Goal: Transaction & Acquisition: Purchase product/service

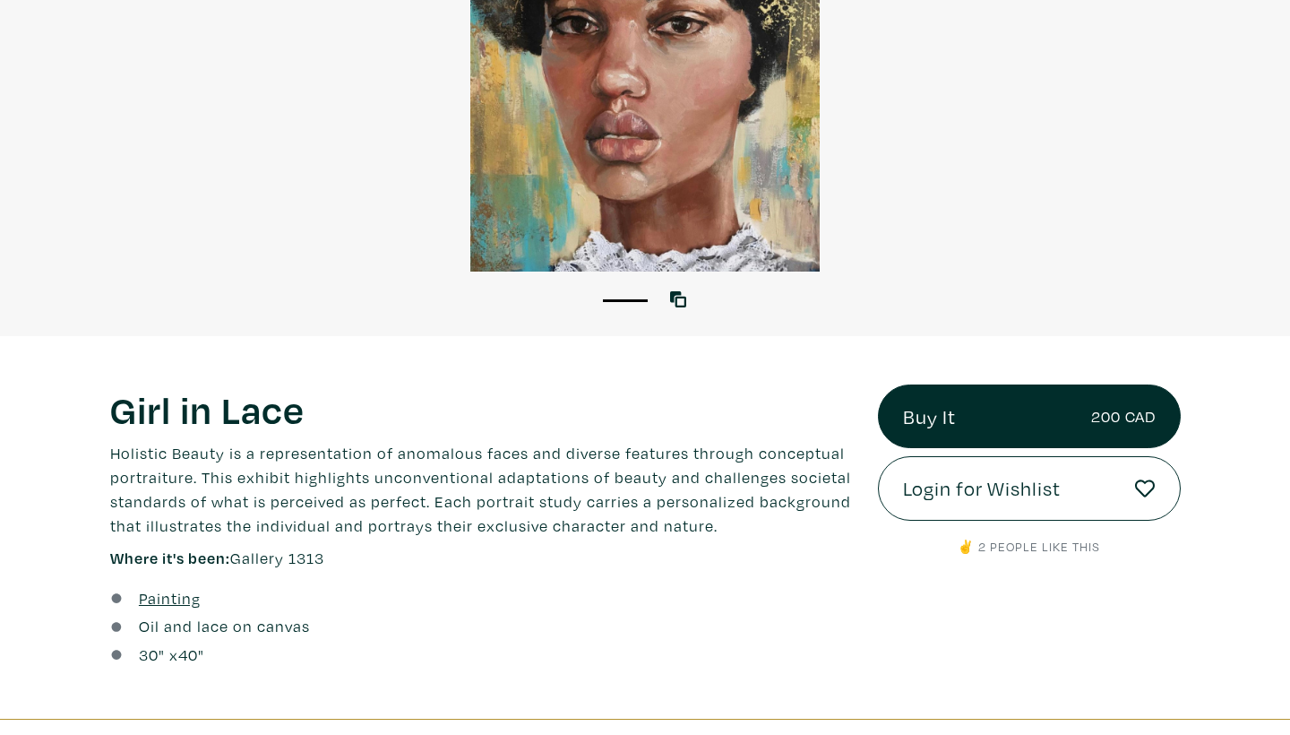
click at [938, 419] on link "Buy It 200 CAD" at bounding box center [1029, 416] width 303 height 65
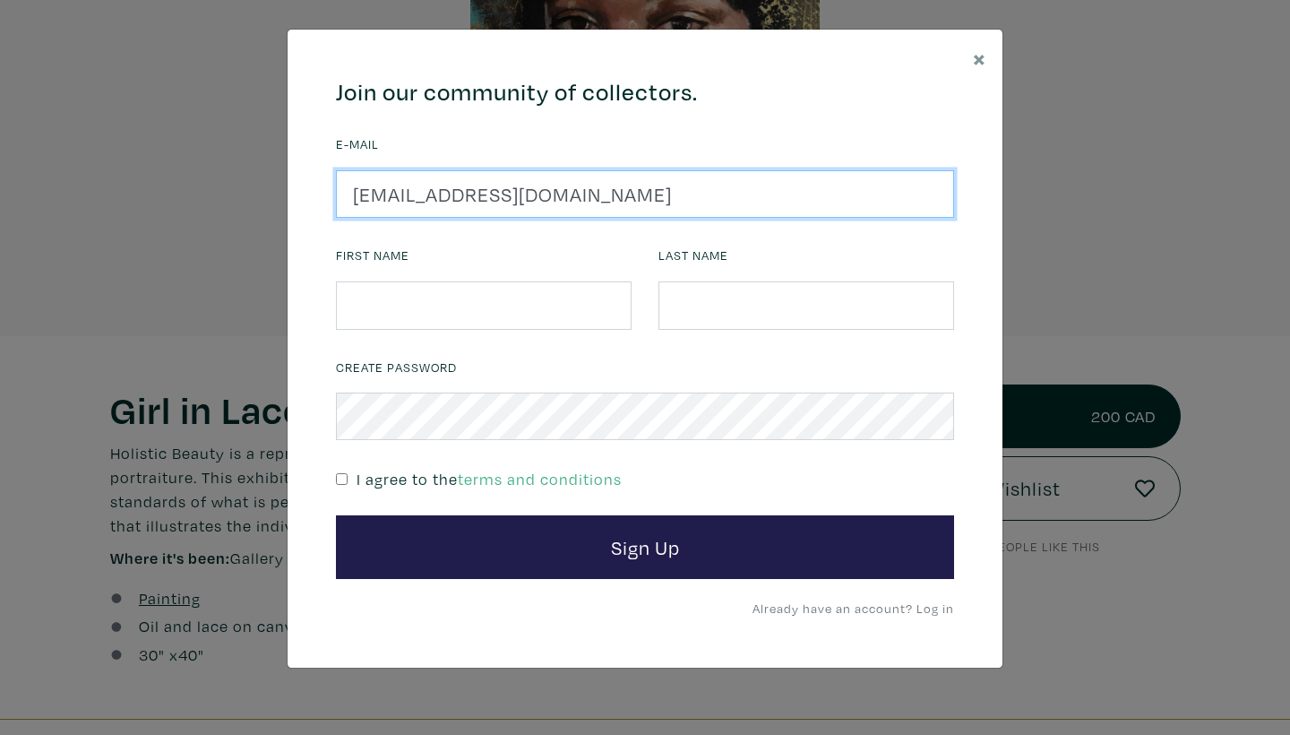
type input "[EMAIL_ADDRESS][DOMAIN_NAME]"
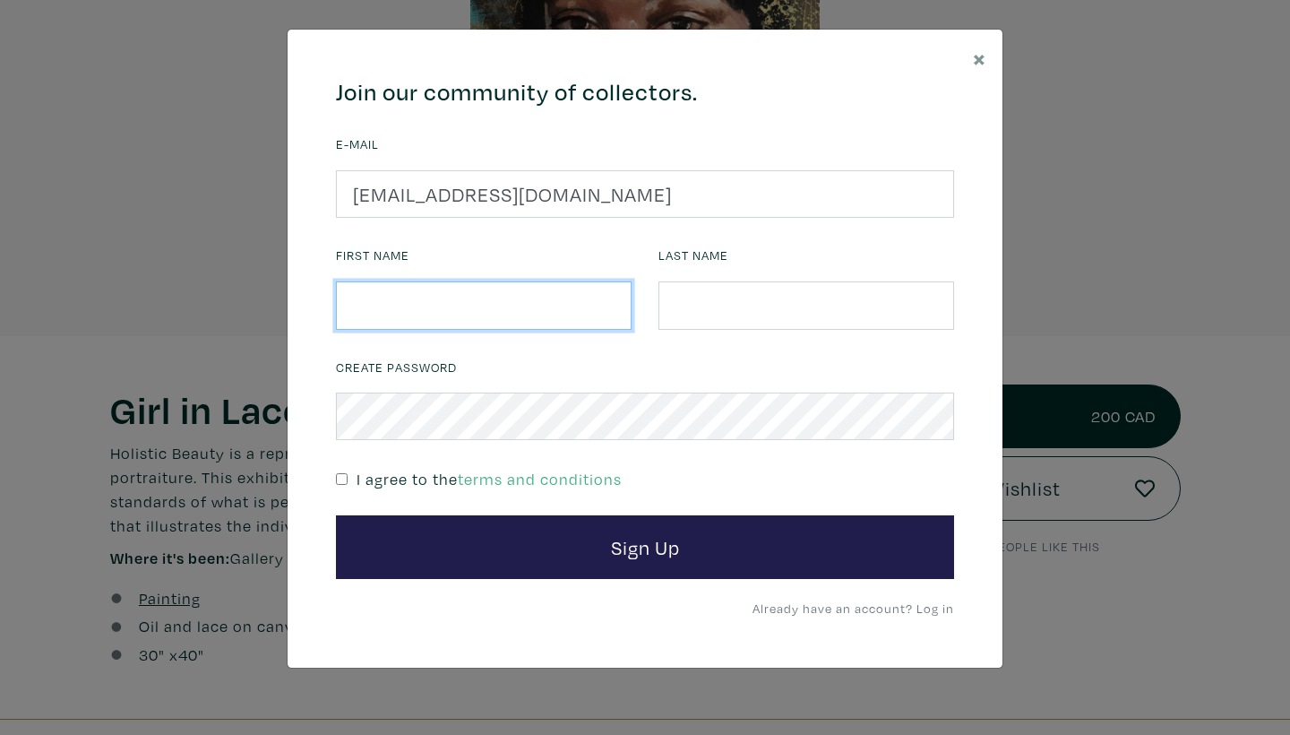
click at [387, 315] on input "text" at bounding box center [484, 305] width 296 height 48
type input "Anna"
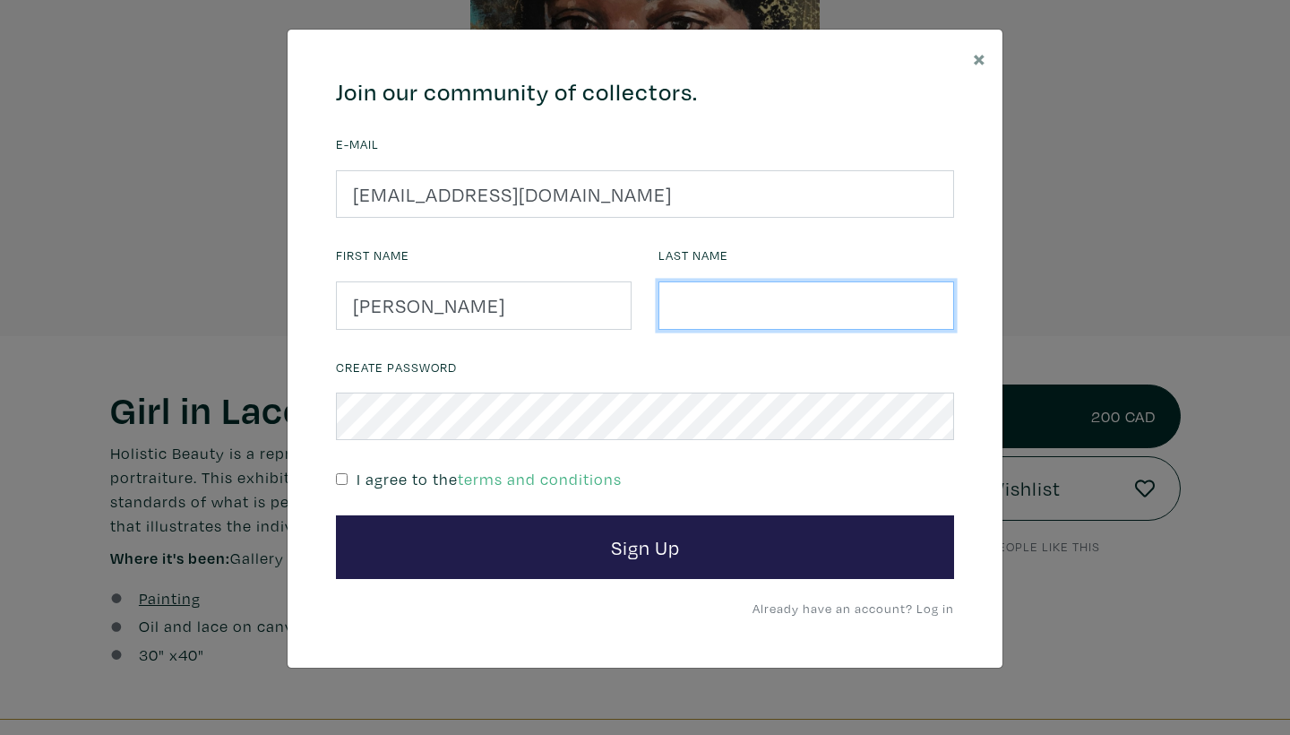
click at [712, 304] on input "text" at bounding box center [807, 305] width 296 height 48
type input "Hood"
click at [341, 475] on input "checkbox" at bounding box center [342, 479] width 12 height 12
checkbox input "true"
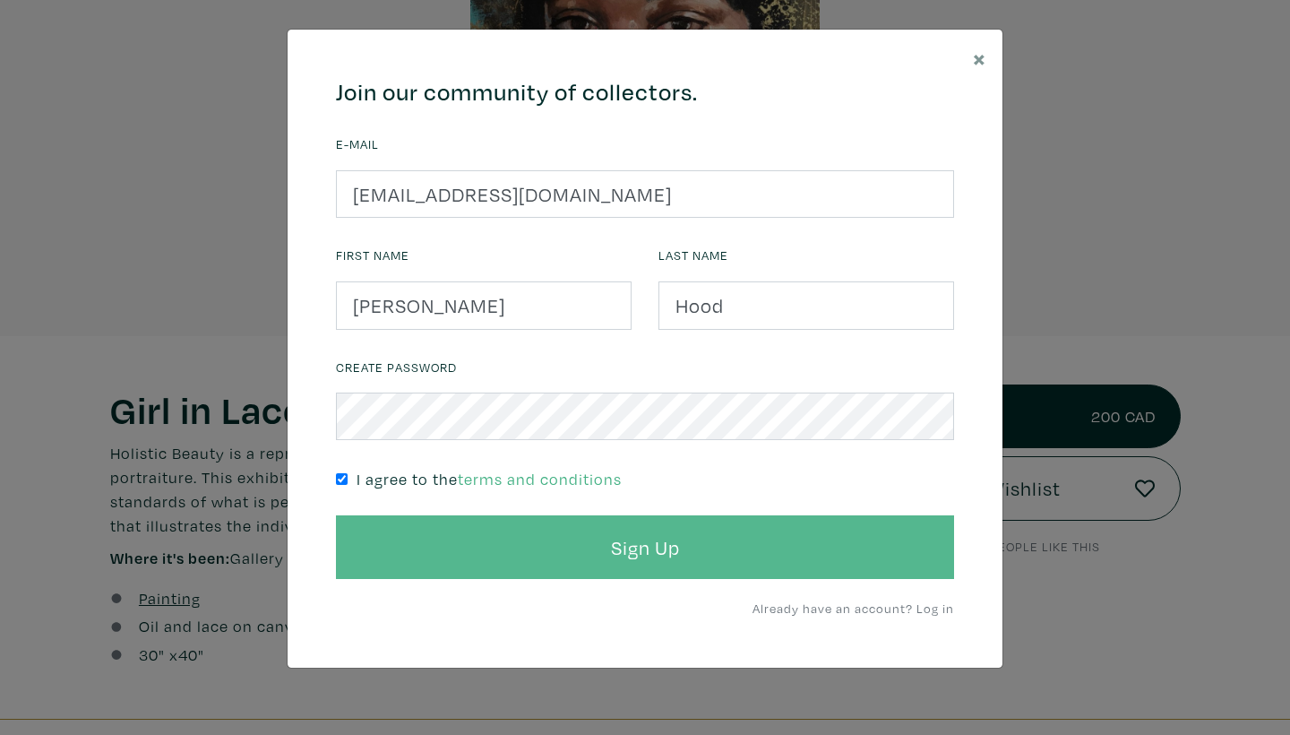
click at [461, 536] on button "Sign Up" at bounding box center [645, 547] width 618 height 65
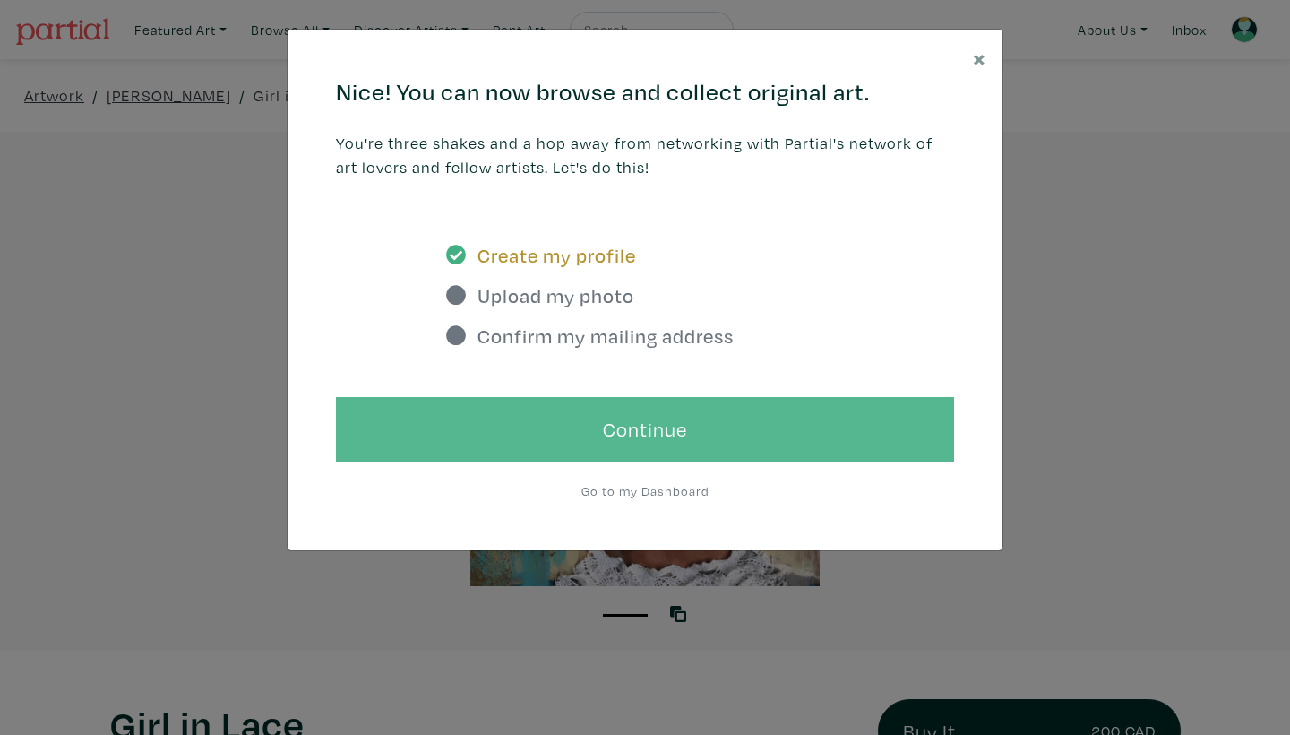
click at [504, 428] on link "Continue" at bounding box center [645, 429] width 618 height 65
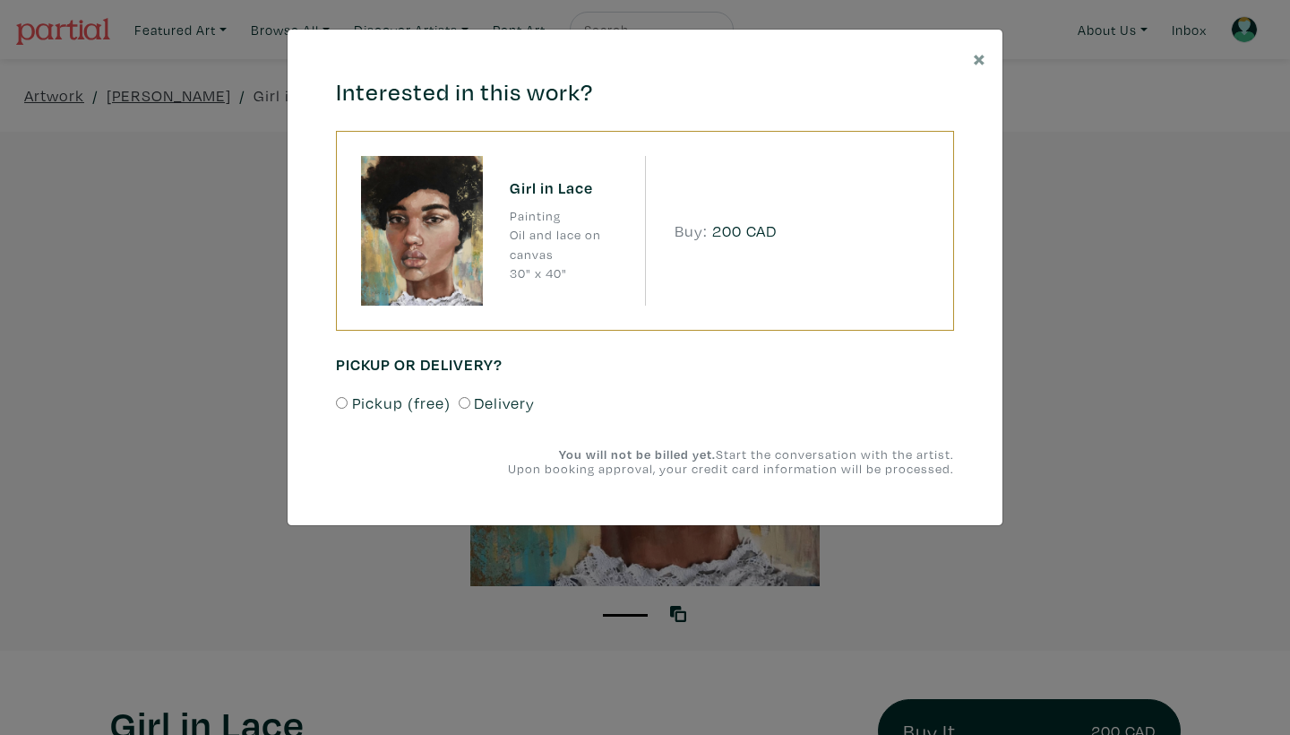
click at [461, 405] on input "Delivery" at bounding box center [465, 403] width 12 height 12
radio input "true"
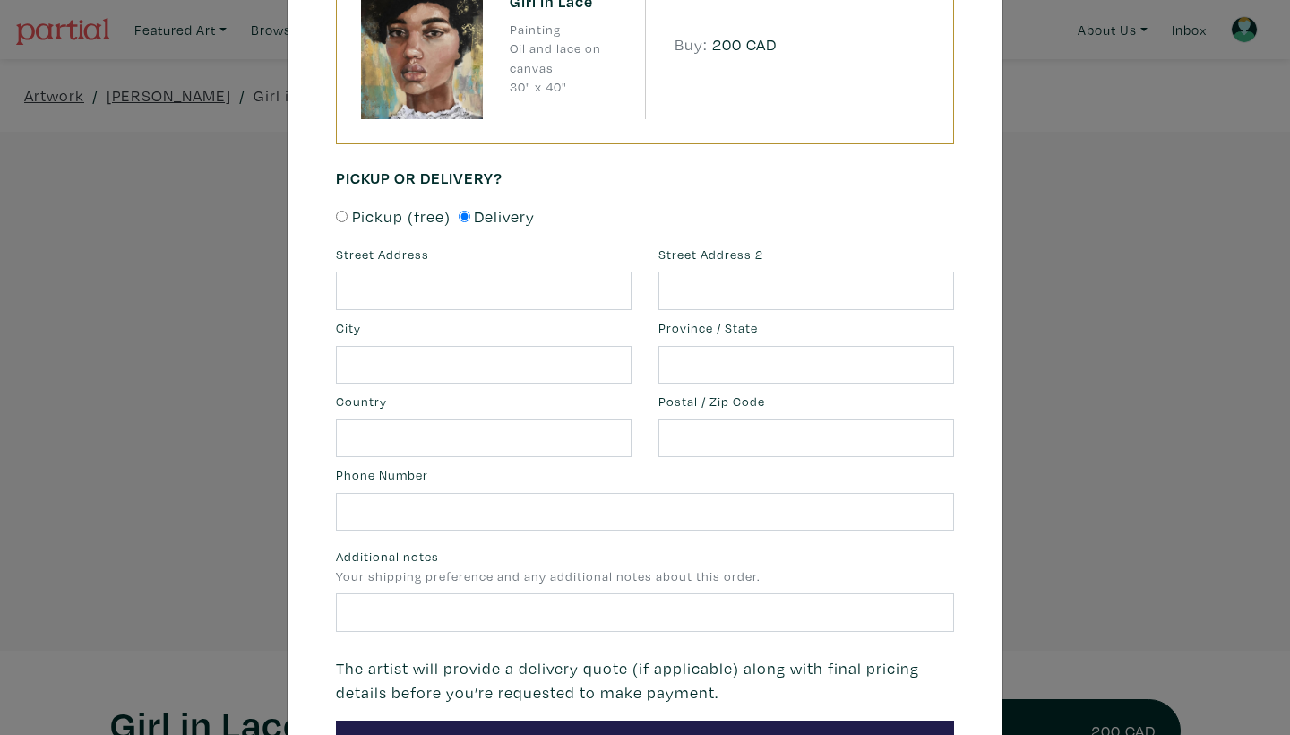
scroll to position [220, 0]
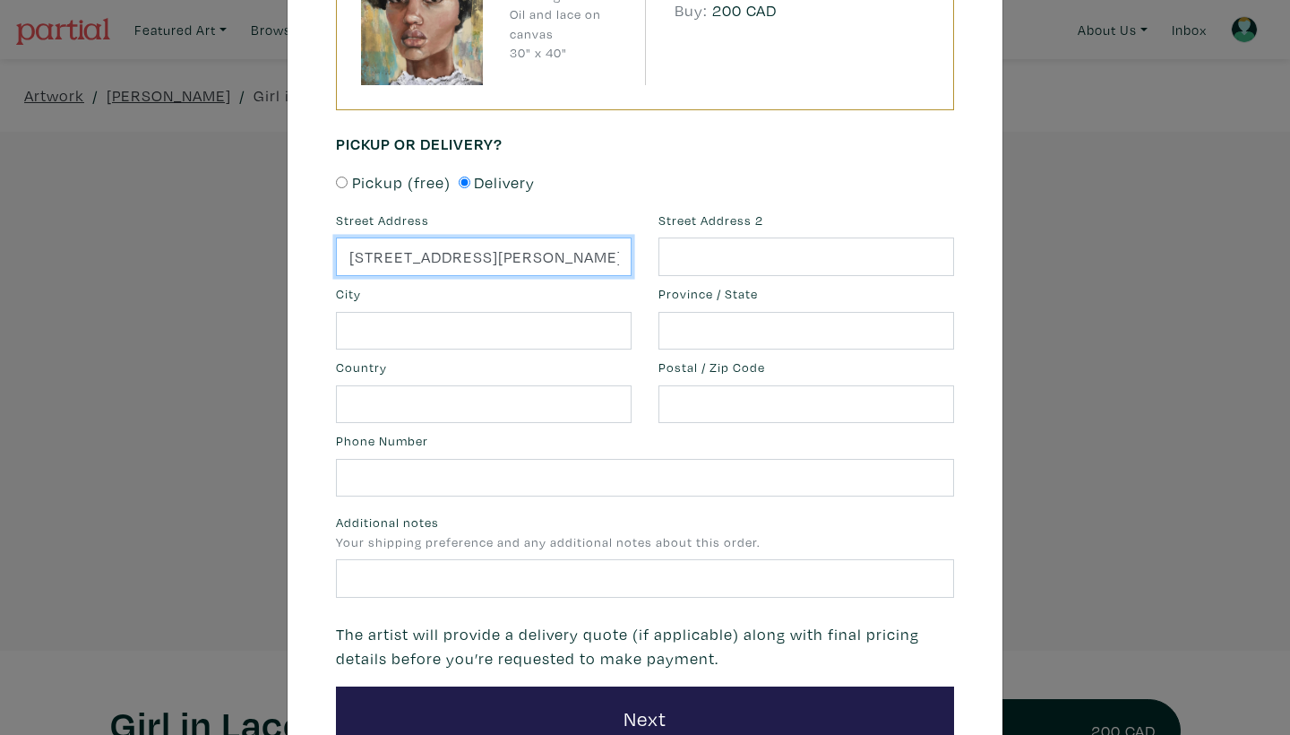
type input "[STREET_ADDRESS][PERSON_NAME]"
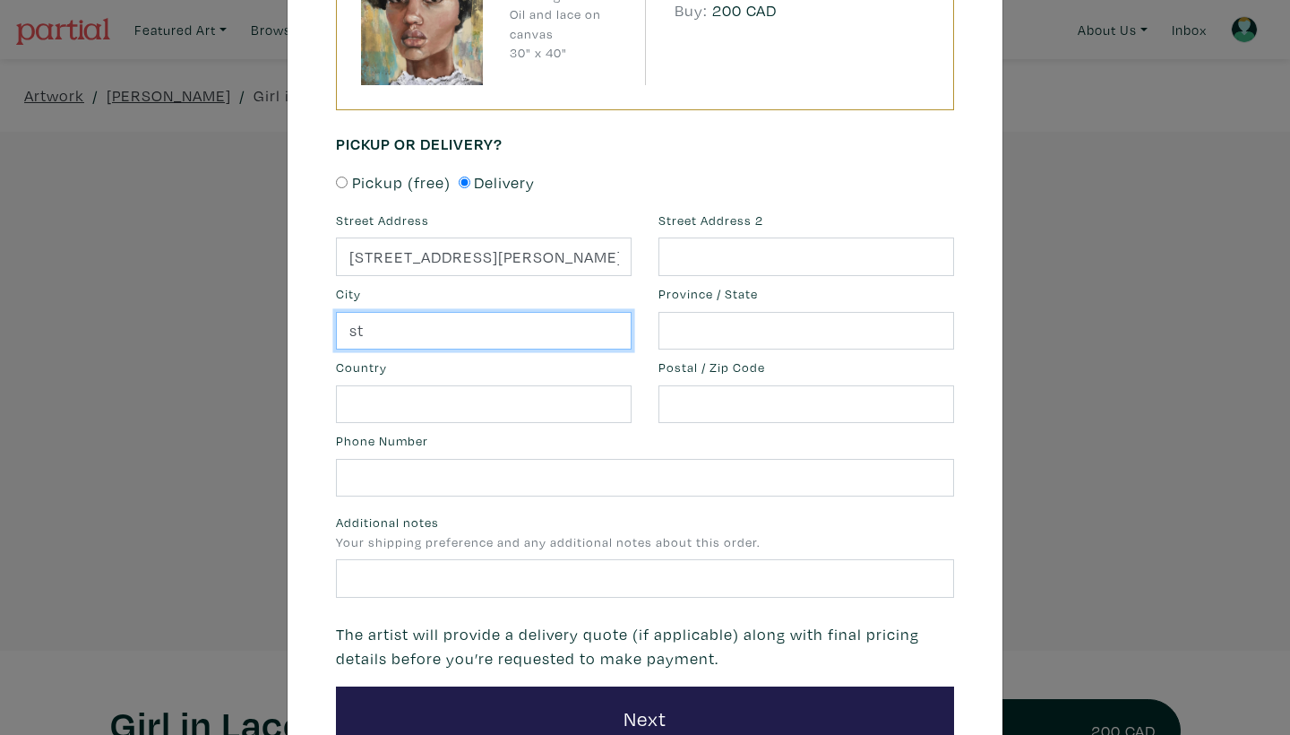
type input "s"
type input "Stockport"
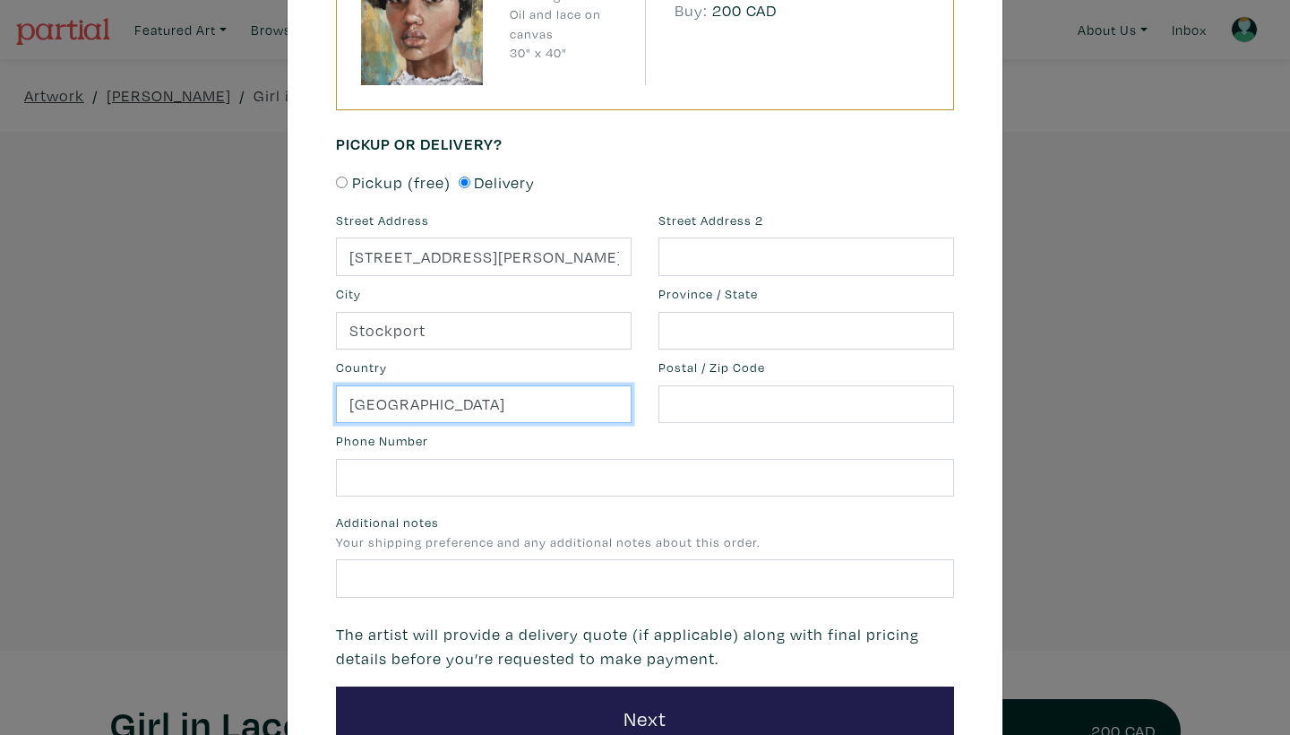
type input "United Kingdom"
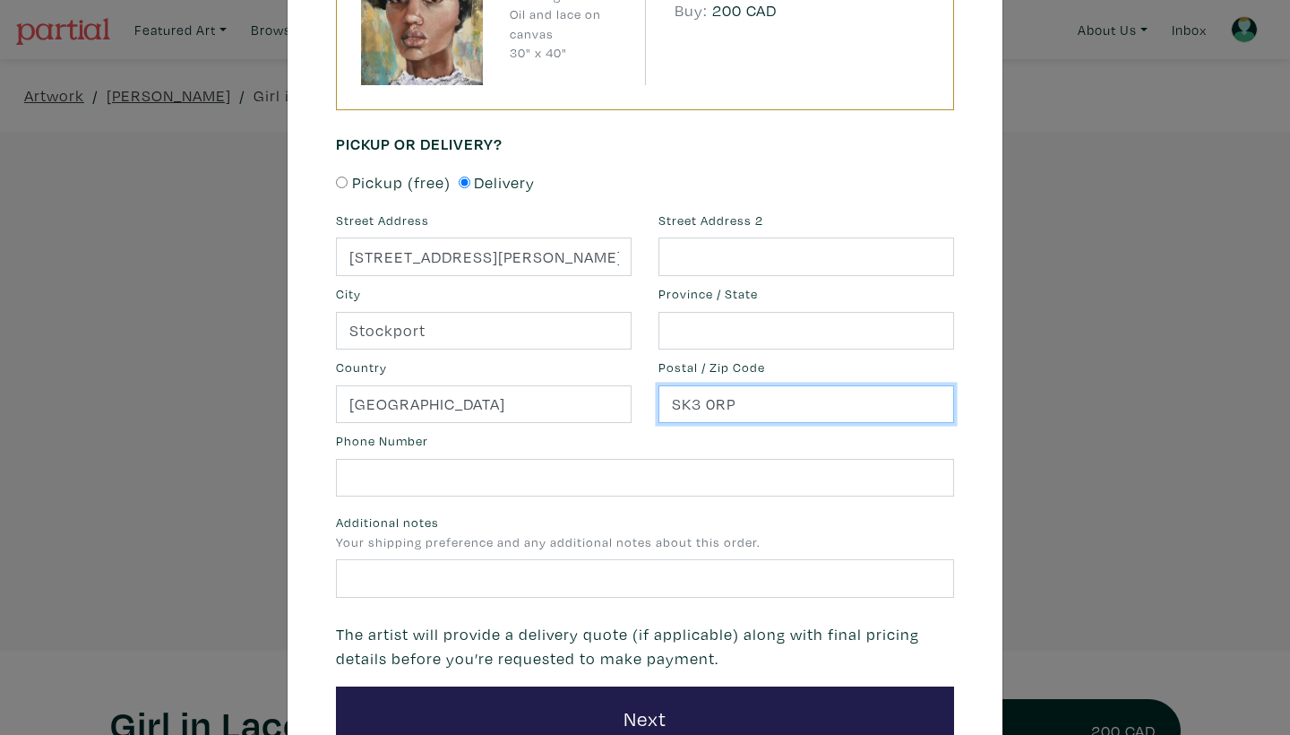
type input "SK3 0RP"
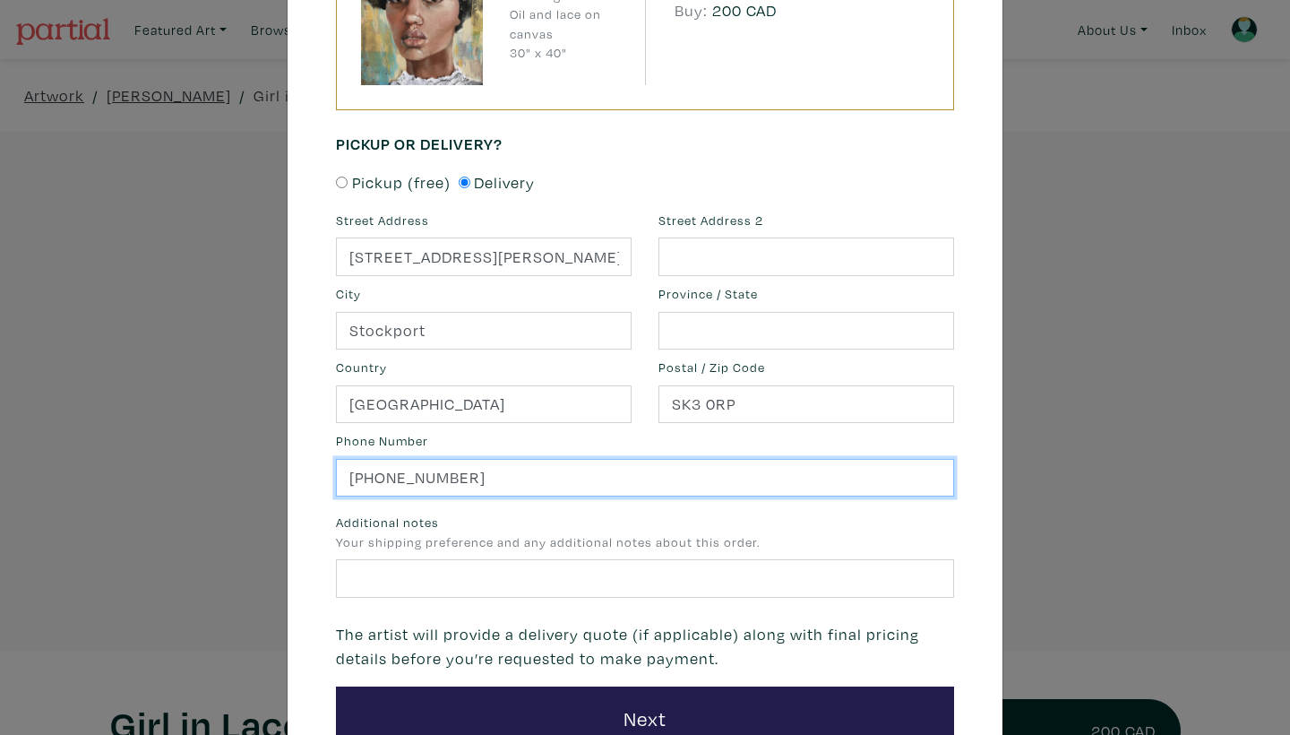
scroll to position [337, 0]
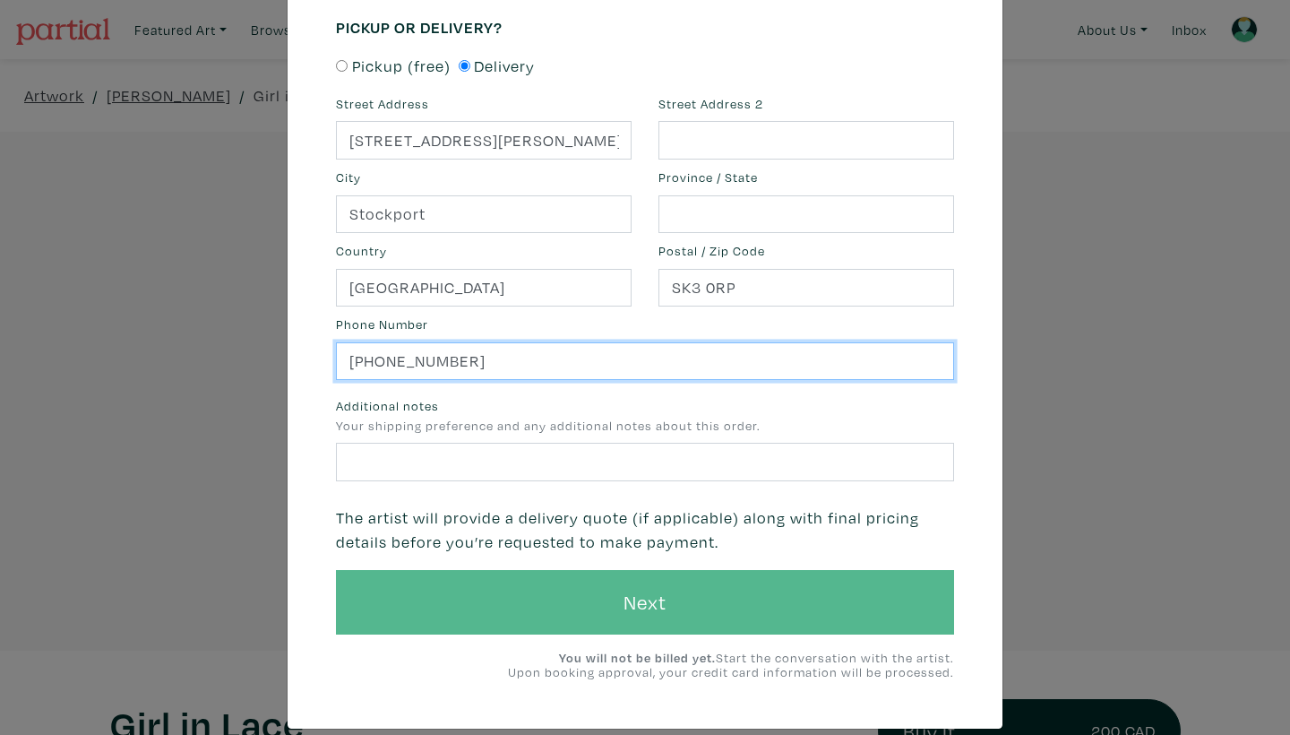
type input "+44 07934496651"
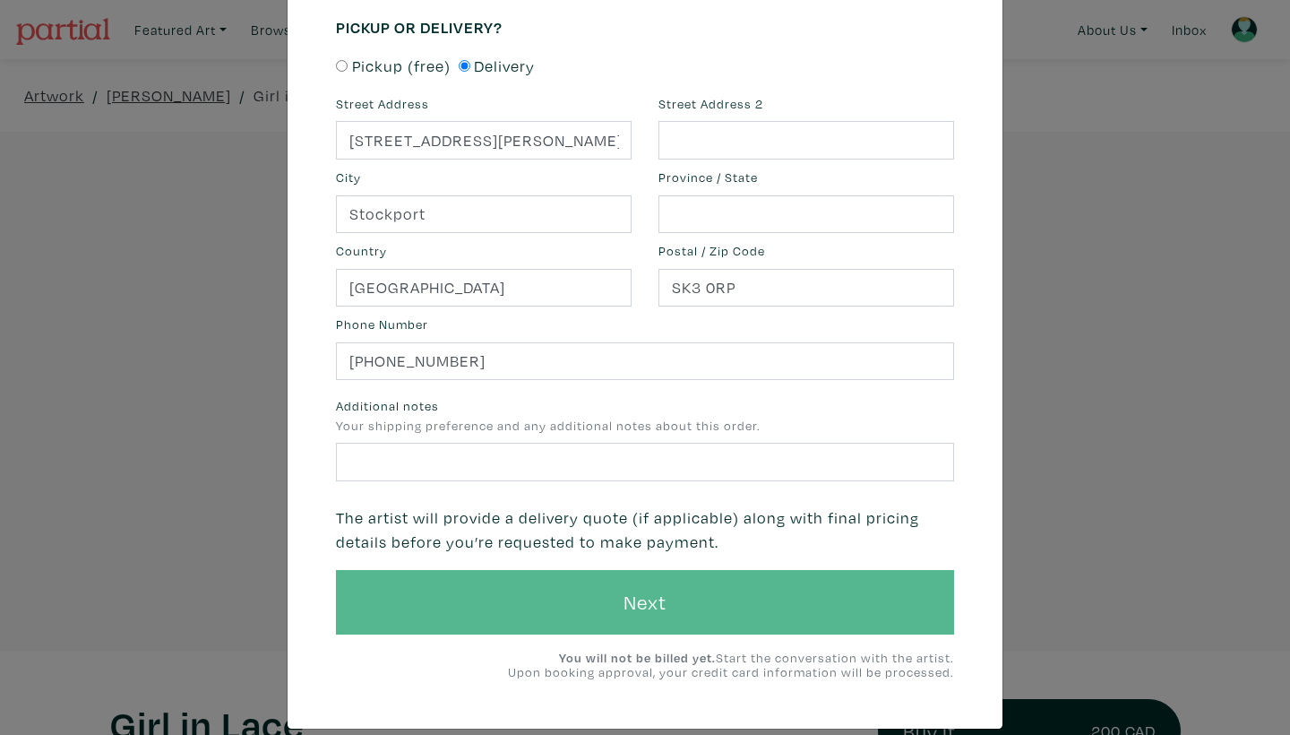
click at [433, 605] on button "Next" at bounding box center [645, 602] width 618 height 65
type input "Cheshire"
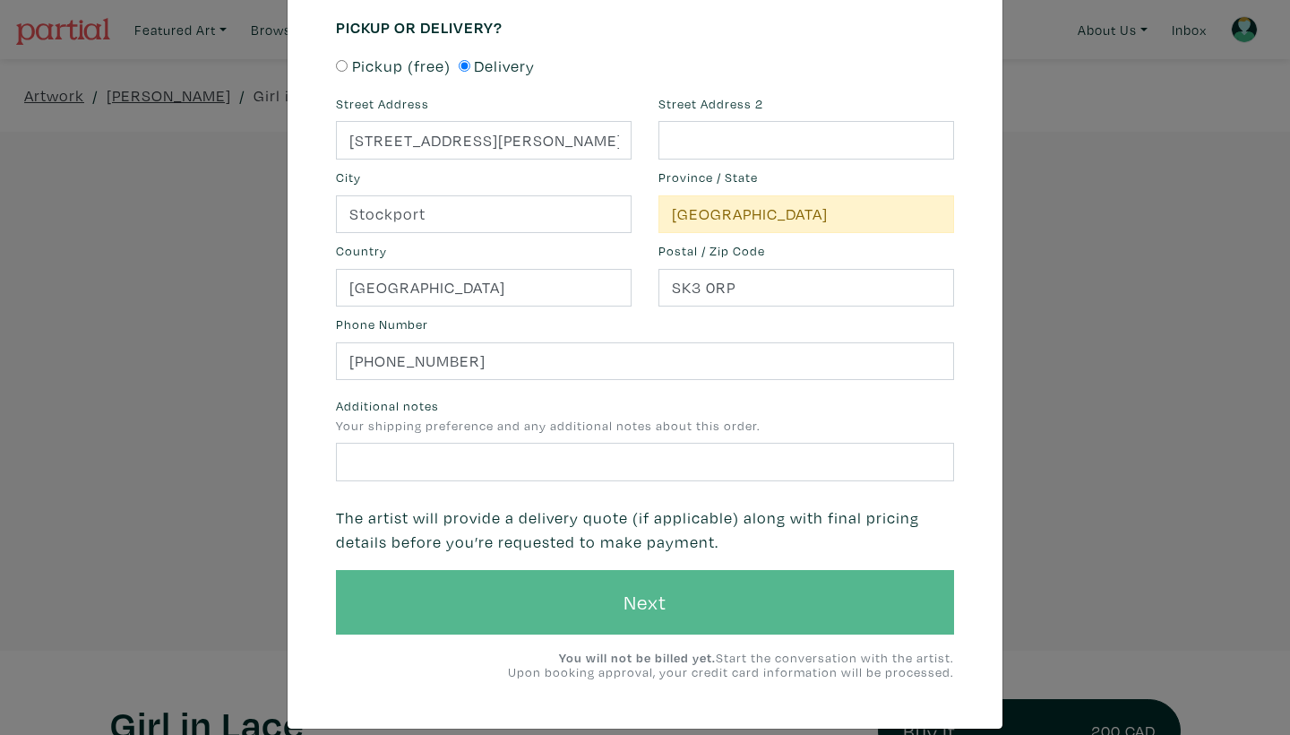
click at [665, 595] on button "Next" at bounding box center [645, 602] width 618 height 65
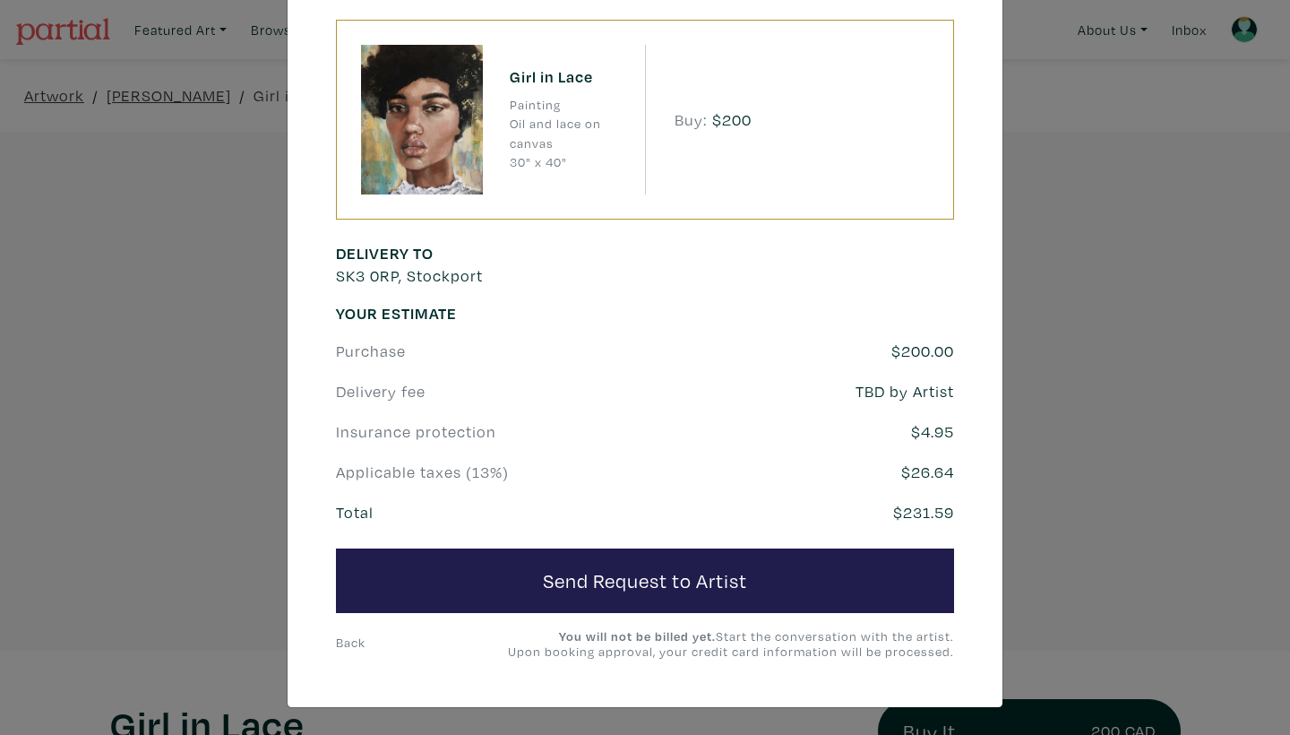
scroll to position [109, 0]
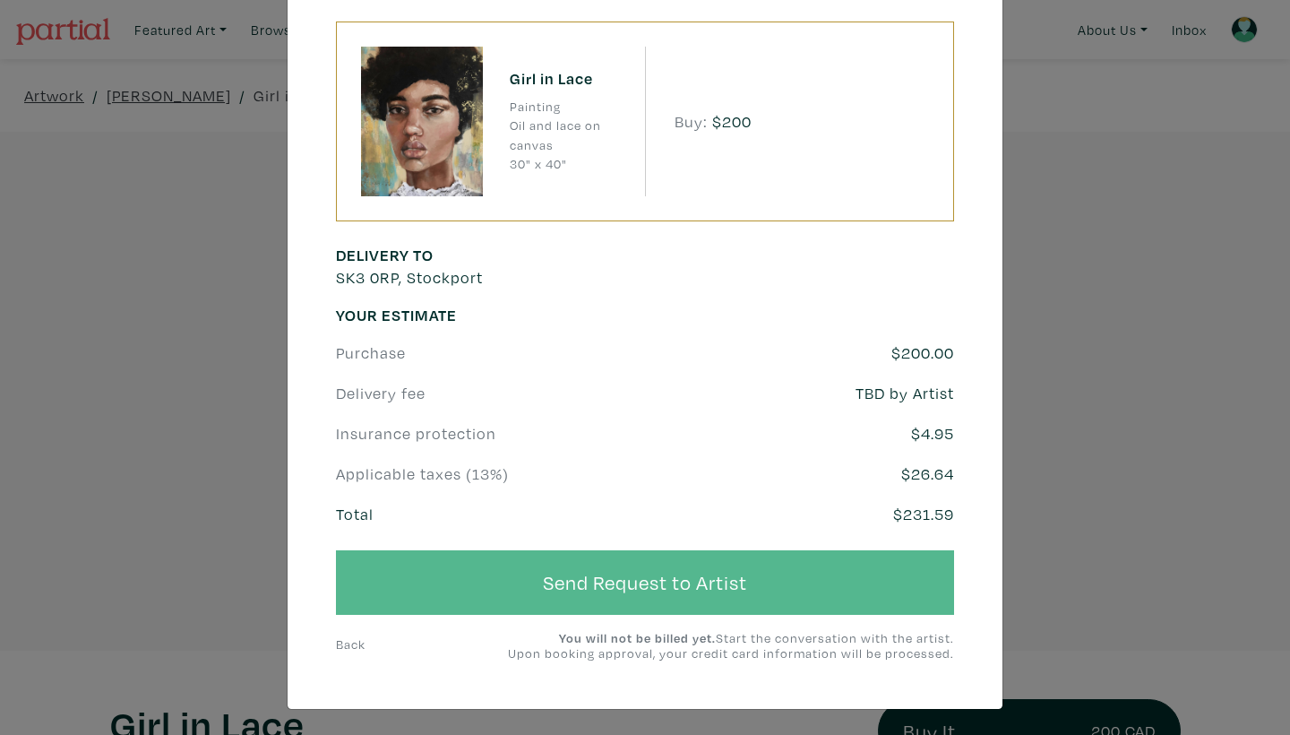
click at [534, 578] on button "Send Request to Artist" at bounding box center [645, 582] width 618 height 65
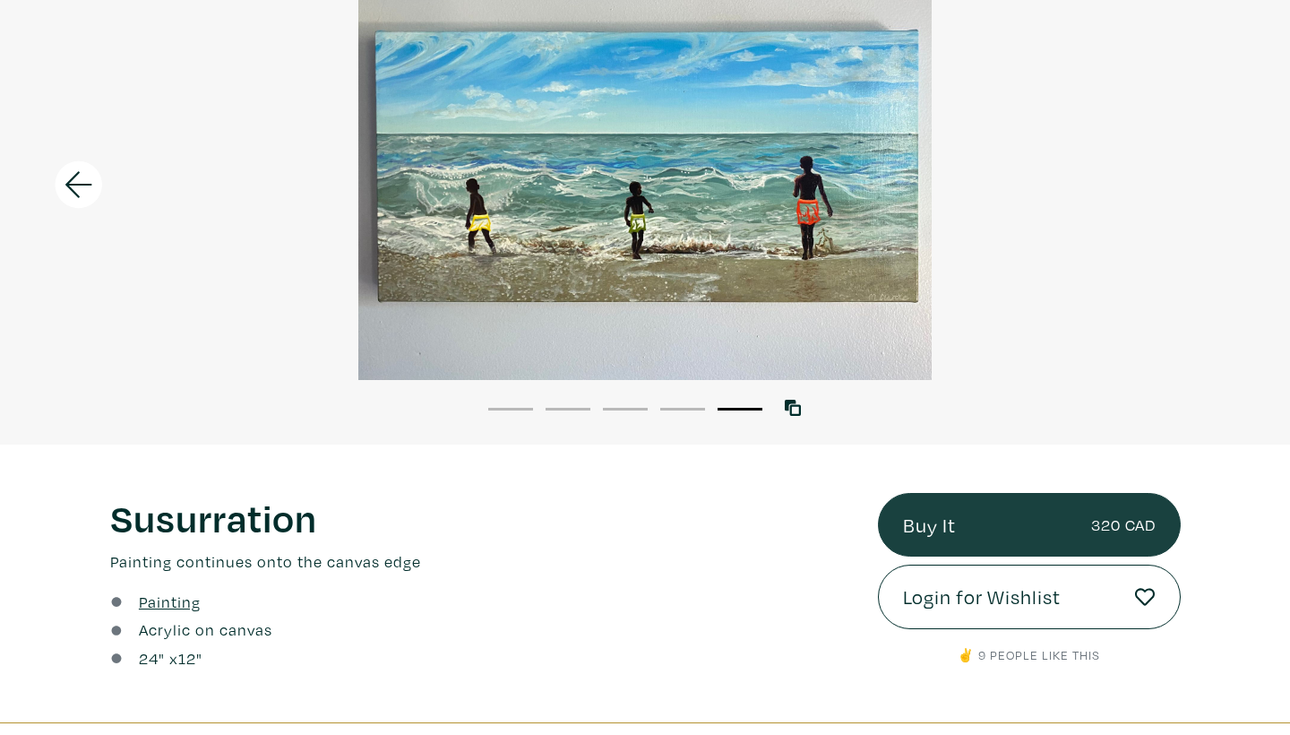
click at [953, 518] on link "Buy It 320 CAD" at bounding box center [1029, 525] width 303 height 65
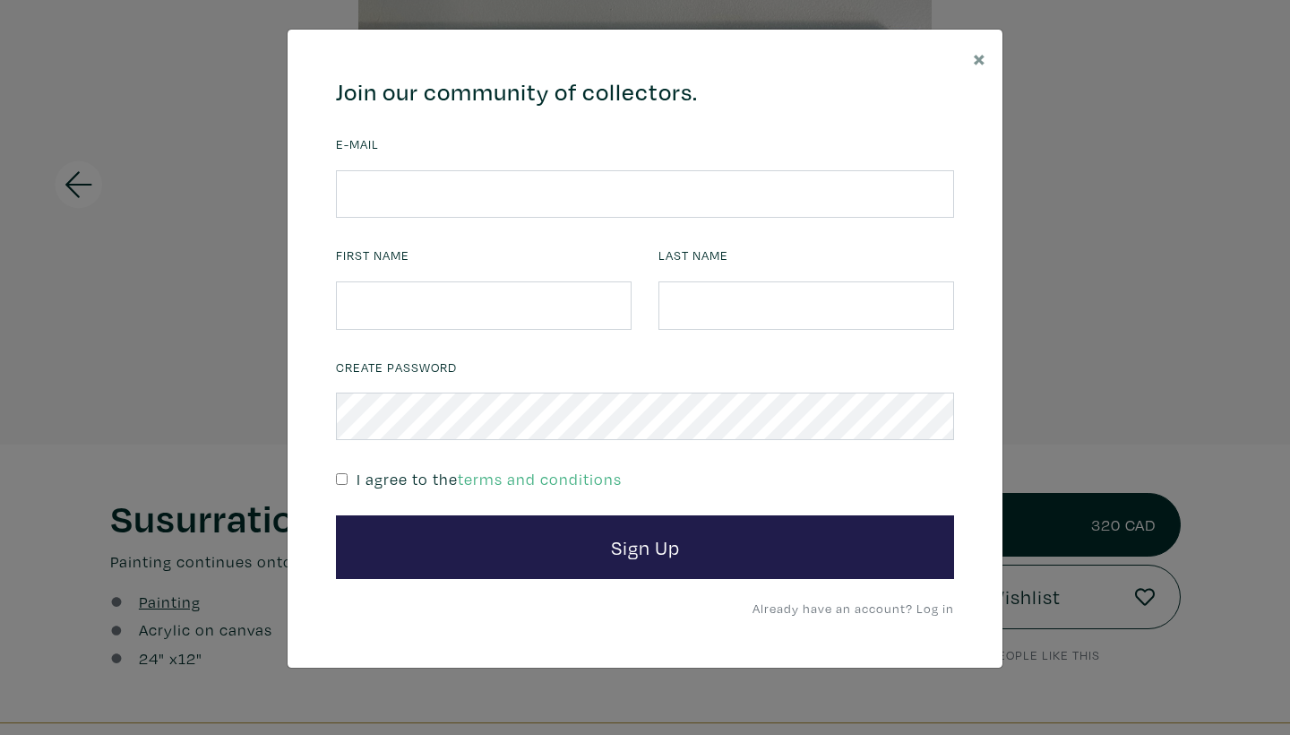
click at [919, 600] on link "Already have an account? Log in" at bounding box center [854, 607] width 202 height 17
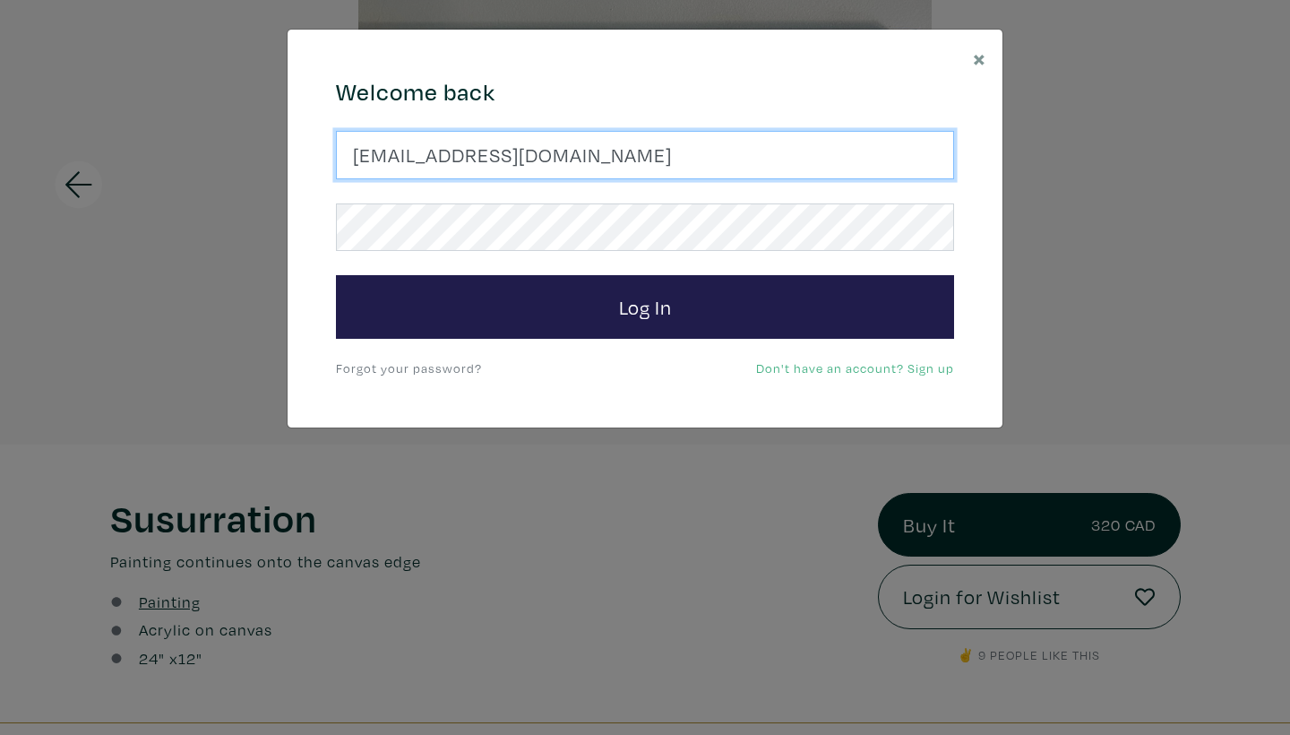
type input "ymcanna77@yahoo.com"
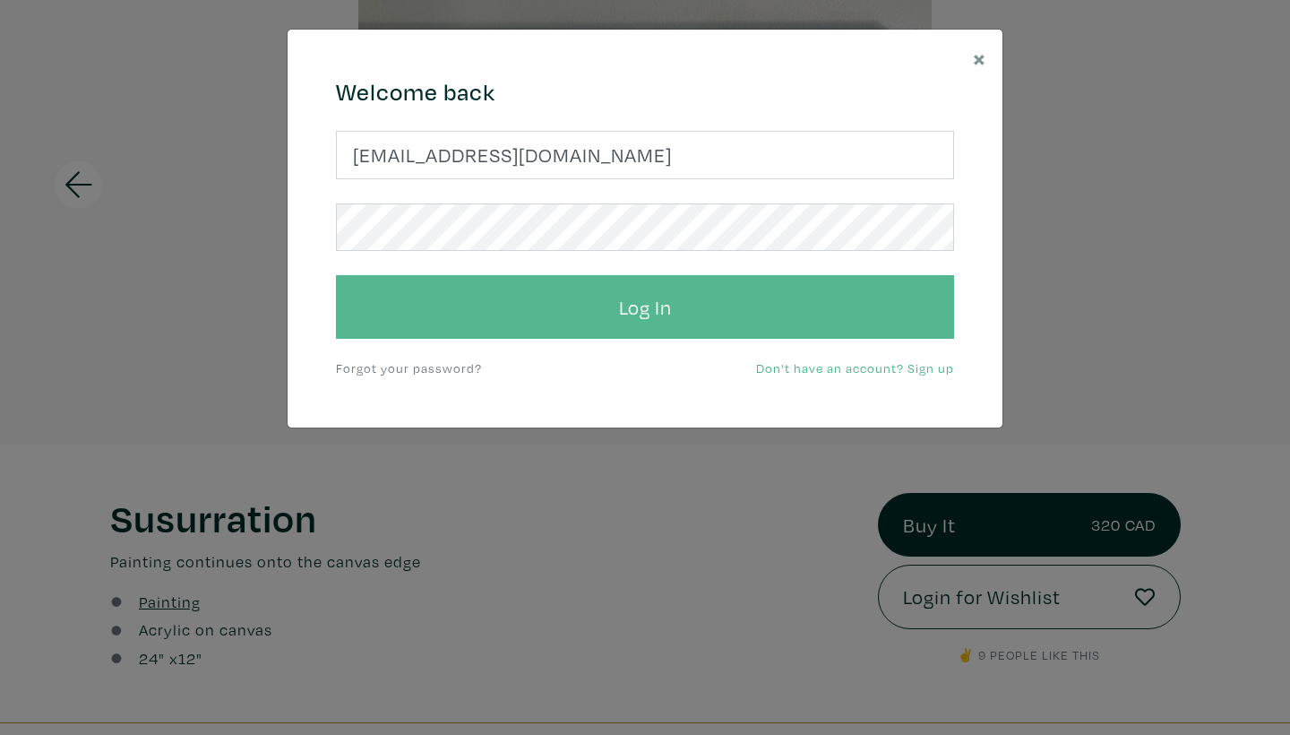
click at [551, 315] on button "Log In" at bounding box center [645, 307] width 618 height 65
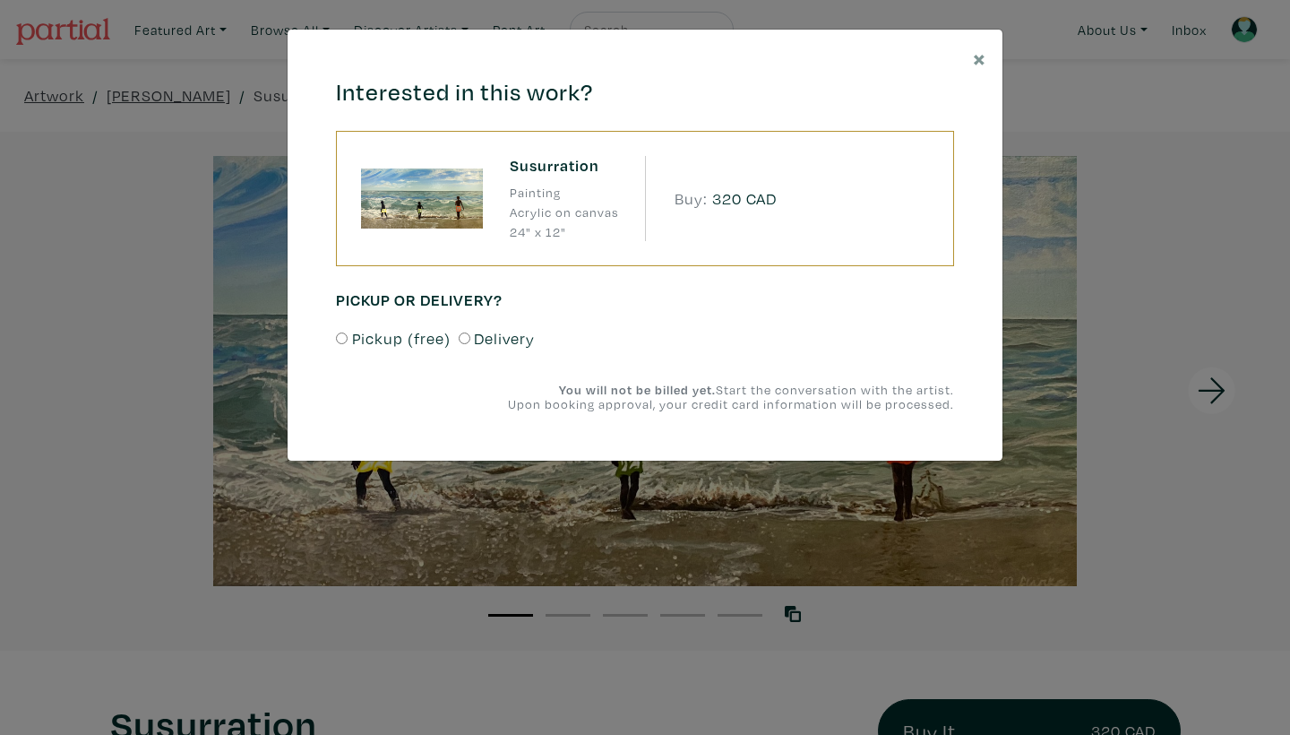
click at [463, 338] on input "Delivery" at bounding box center [465, 338] width 12 height 12
radio input "true"
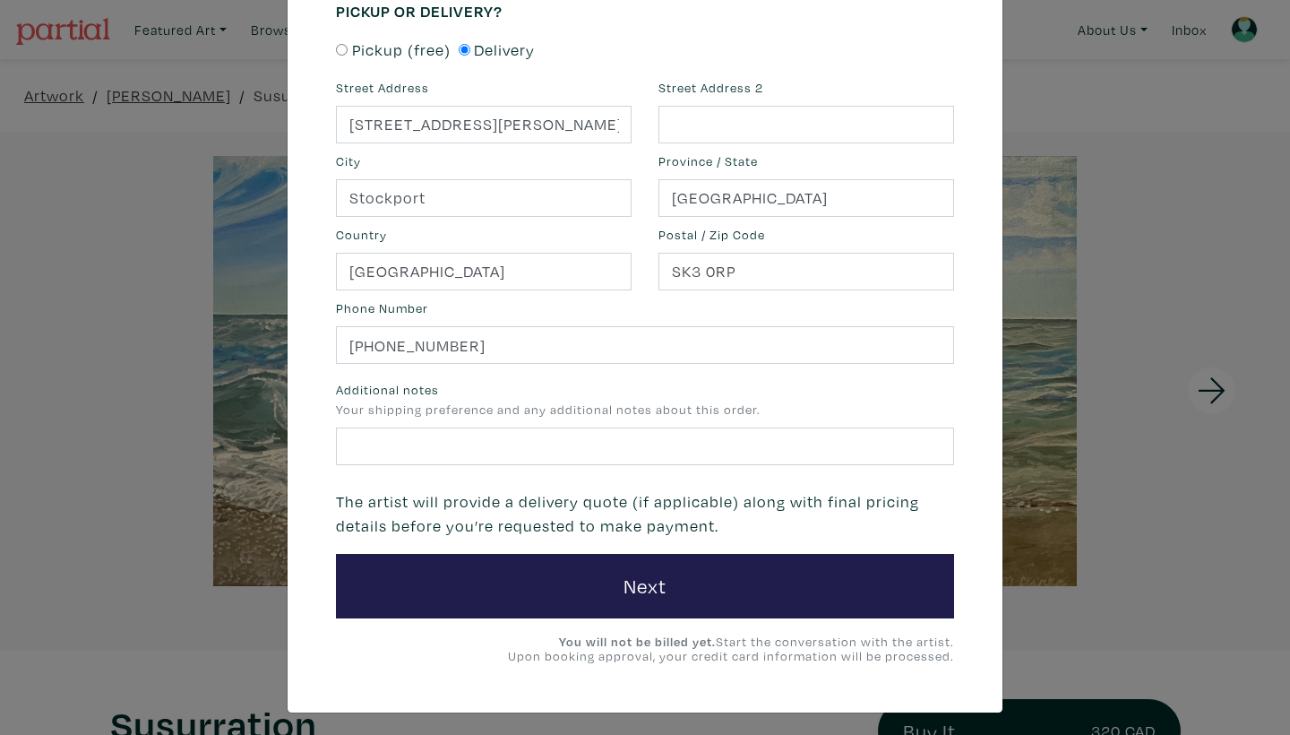
scroll to position [288, 0]
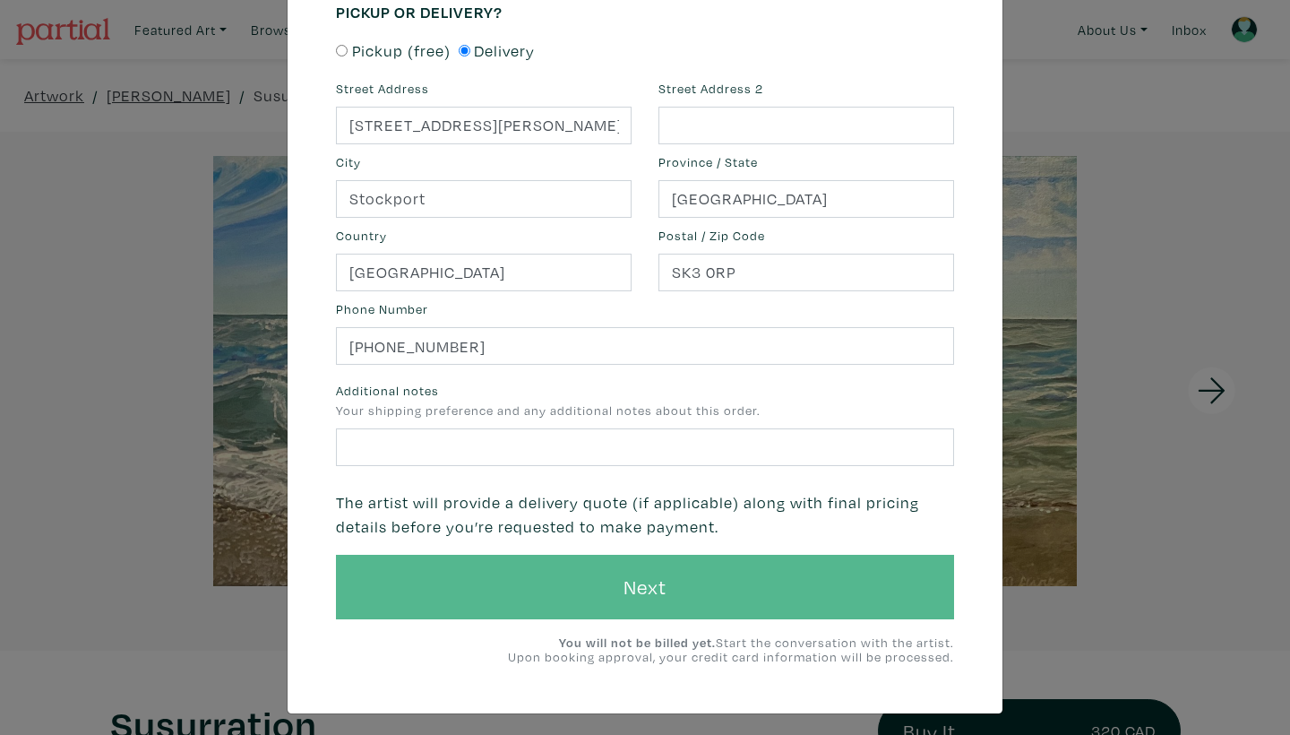
click at [627, 579] on button "Next" at bounding box center [645, 587] width 618 height 65
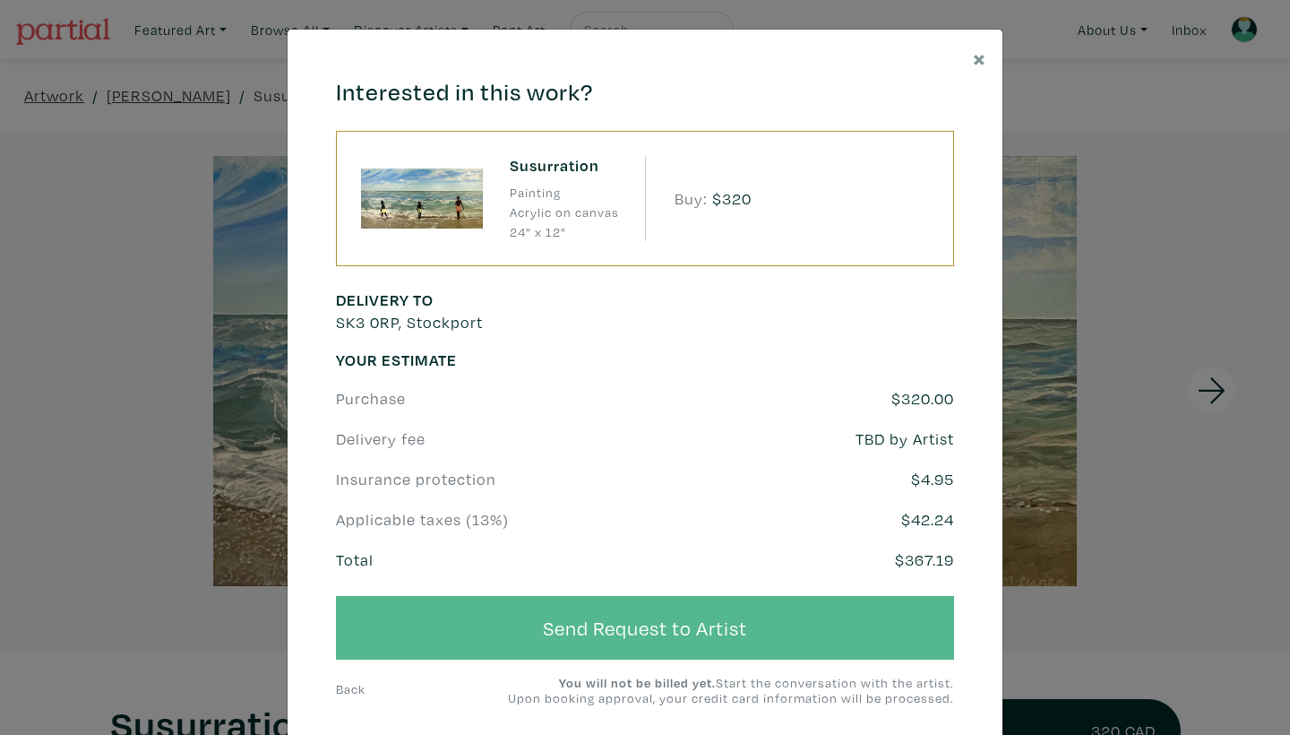
click at [612, 606] on button "Send Request to Artist" at bounding box center [645, 628] width 618 height 65
